Goal: Task Accomplishment & Management: Manage account settings

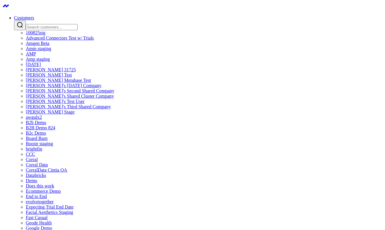
click at [78, 24] on input "Search customers input" at bounding box center [52, 27] width 52 height 6
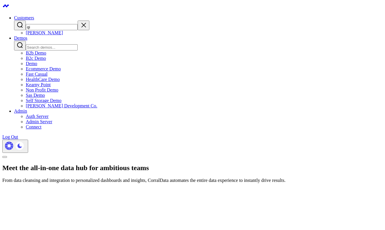
type input "qi"
click at [63, 35] on link "[PERSON_NAME]" at bounding box center [44, 32] width 37 height 5
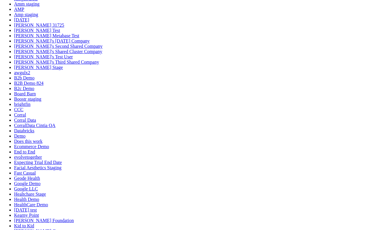
scroll to position [45, 0]
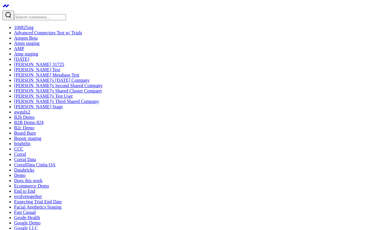
scroll to position [8, 0]
